Goal: Information Seeking & Learning: Learn about a topic

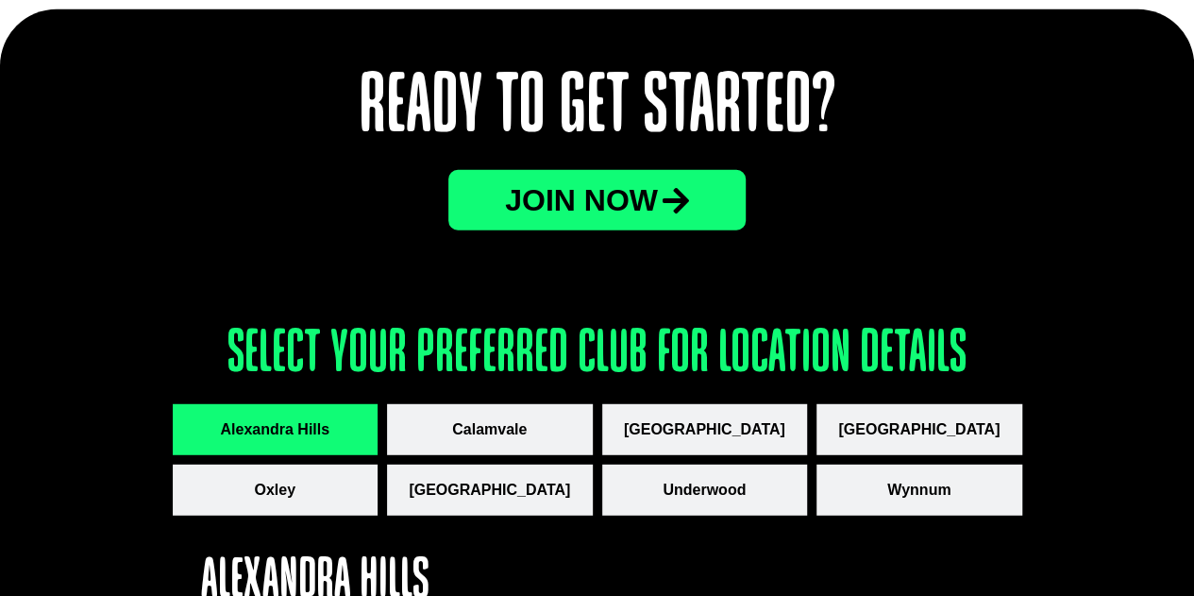
scroll to position [2517, 0]
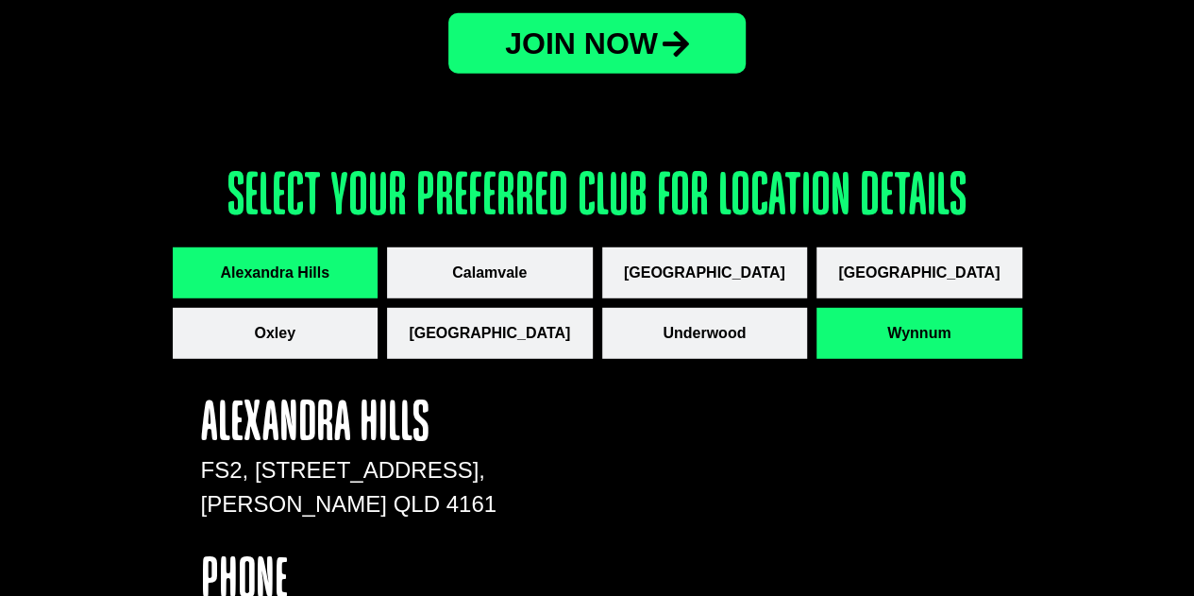
click at [908, 337] on span "Wynnum" at bounding box center [918, 333] width 63 height 23
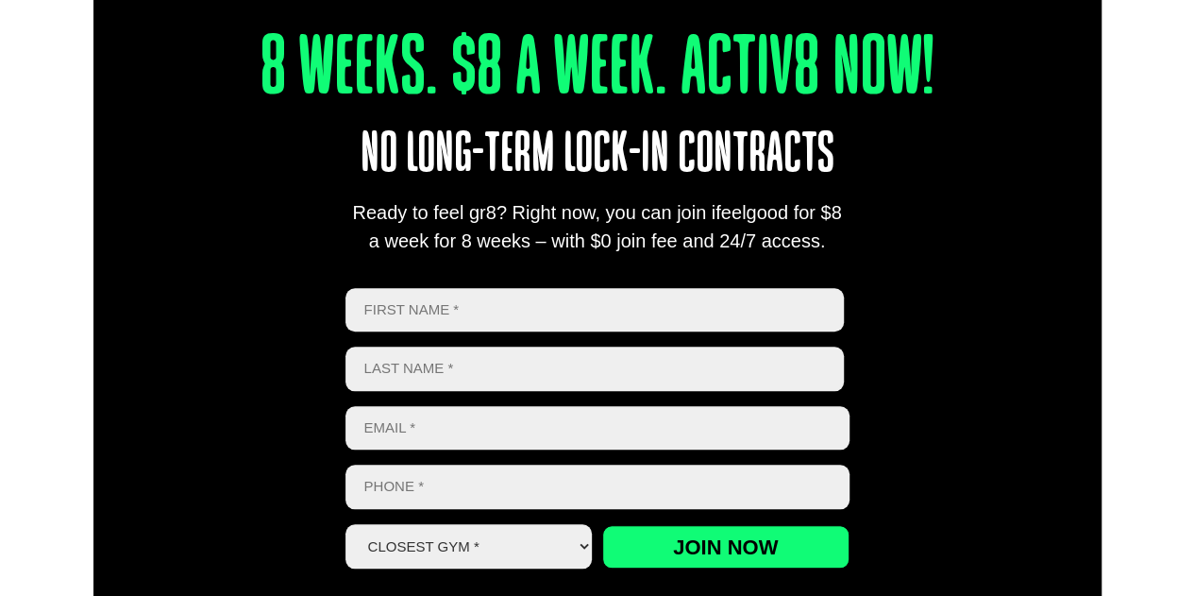
scroll to position [643, 0]
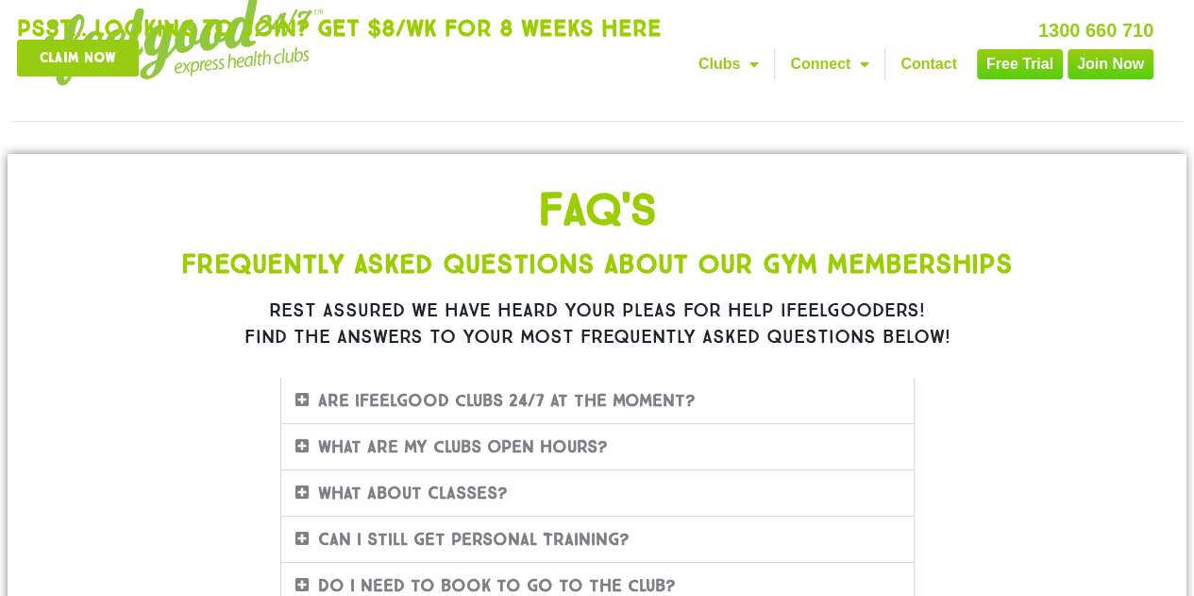
scroll to position [278, 0]
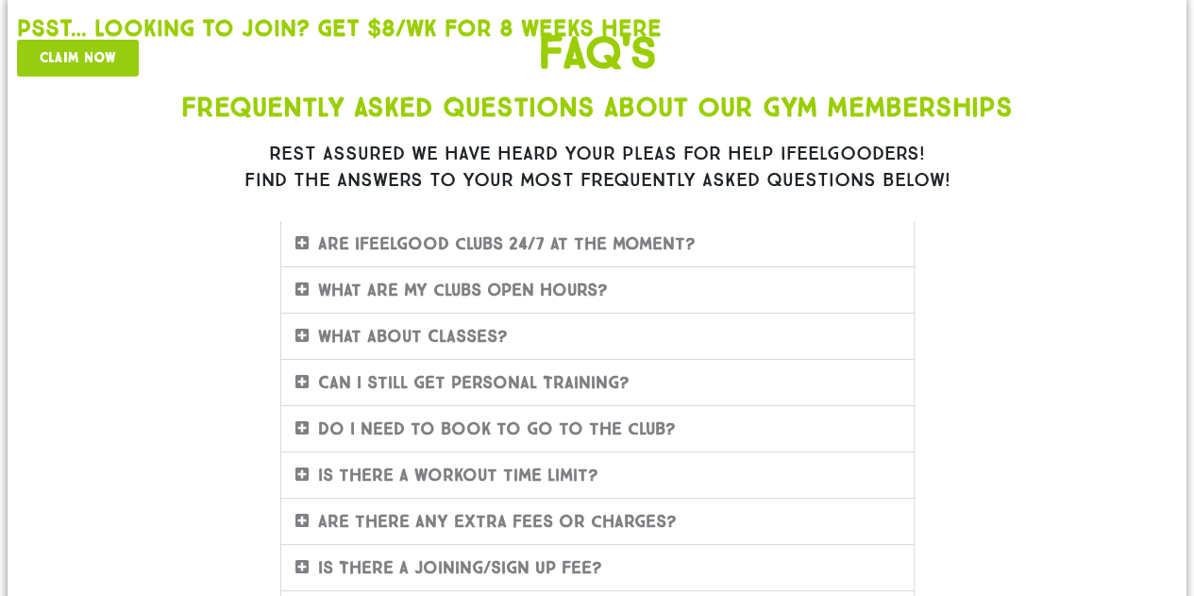
click at [432, 465] on link "Is there a workout time limit?" at bounding box center [458, 475] width 280 height 21
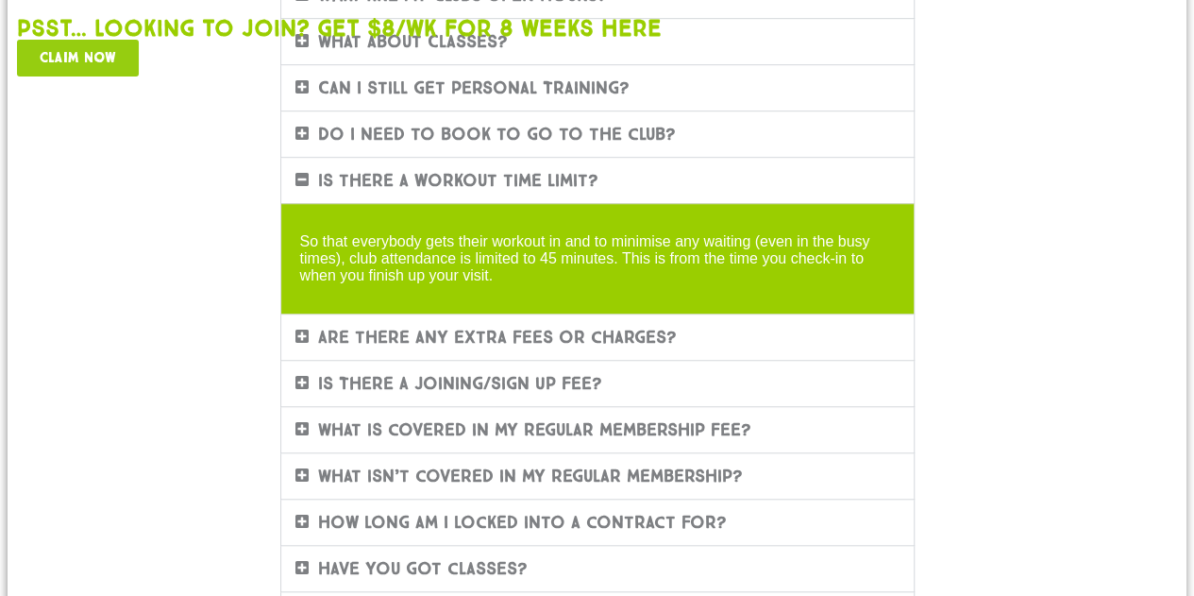
scroll to position [593, 0]
